Goal: Transaction & Acquisition: Purchase product/service

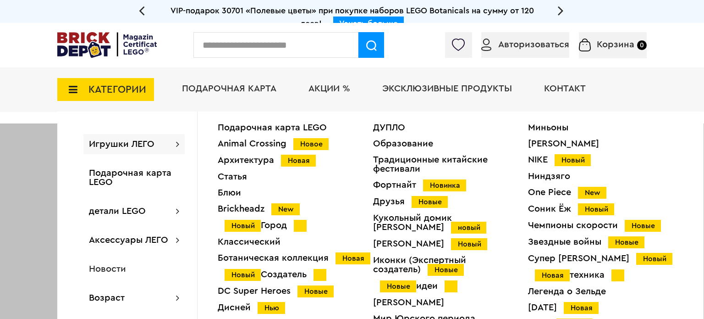
click at [413, 314] on font "Мир Юрского периода" at bounding box center [424, 318] width 102 height 9
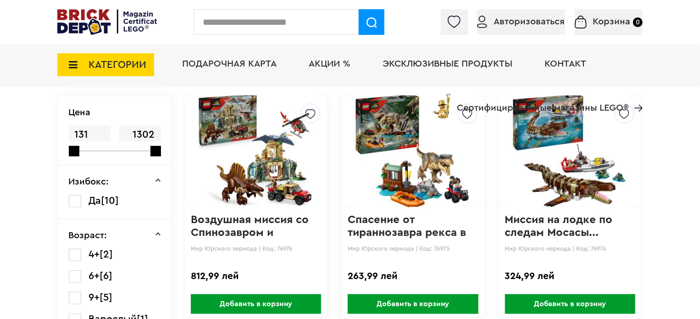
click at [264, 197] on img at bounding box center [256, 151] width 120 height 128
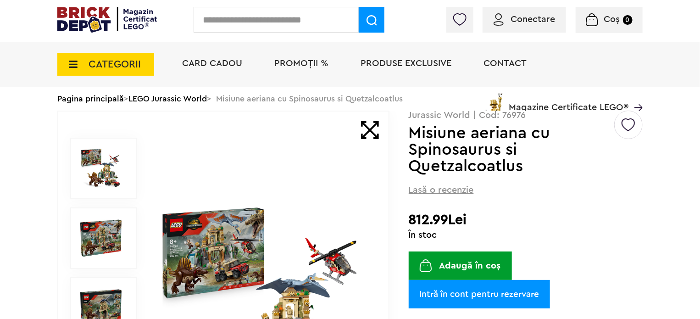
click at [297, 238] on img at bounding box center [262, 307] width 211 height 211
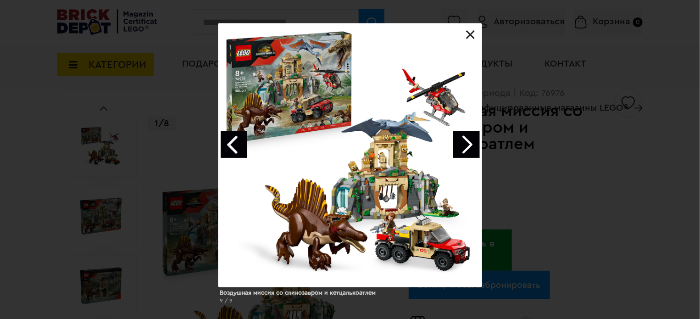
click at [470, 152] on link "Следующее изображение" at bounding box center [466, 144] width 27 height 27
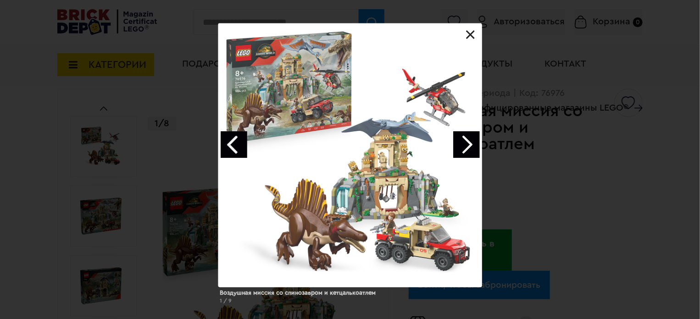
click at [470, 152] on link "Следующее изображение" at bounding box center [466, 144] width 27 height 27
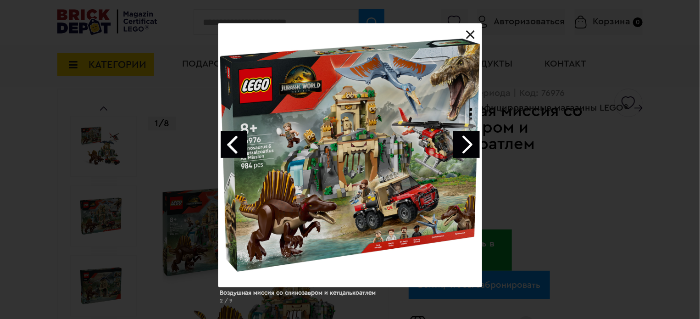
click at [472, 36] on link at bounding box center [470, 34] width 9 height 9
